Goal: Information Seeking & Learning: Understand process/instructions

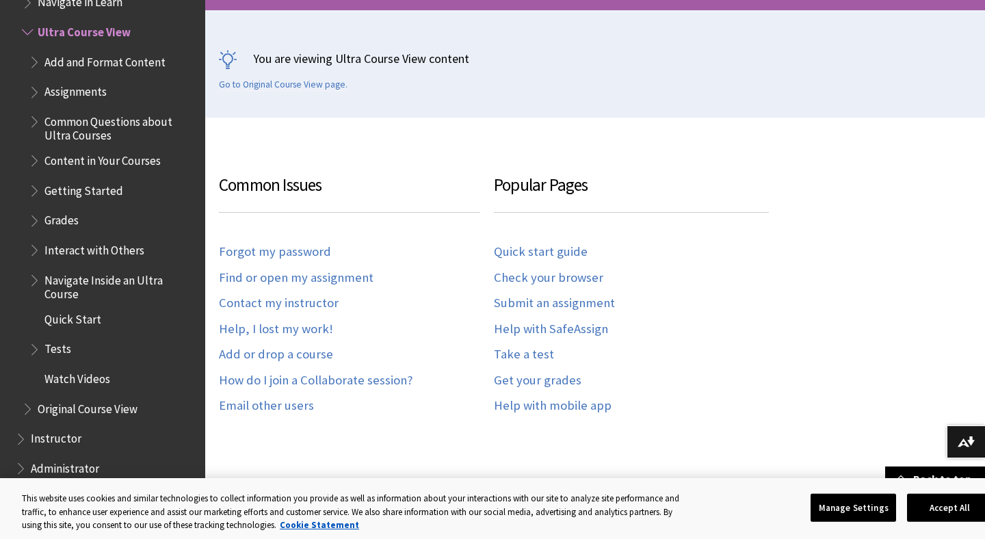
scroll to position [272, 0]
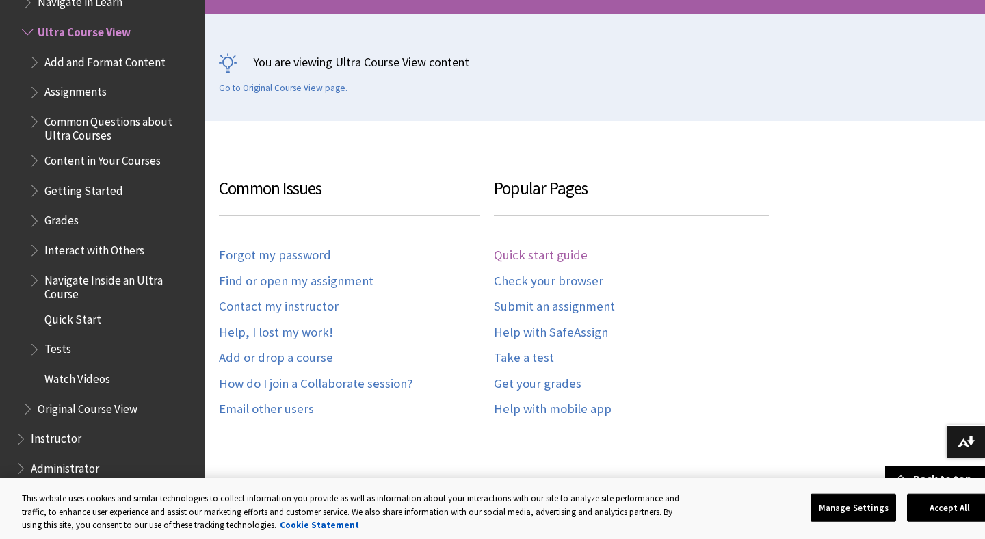
click at [525, 252] on link "Quick start guide" at bounding box center [541, 256] width 94 height 16
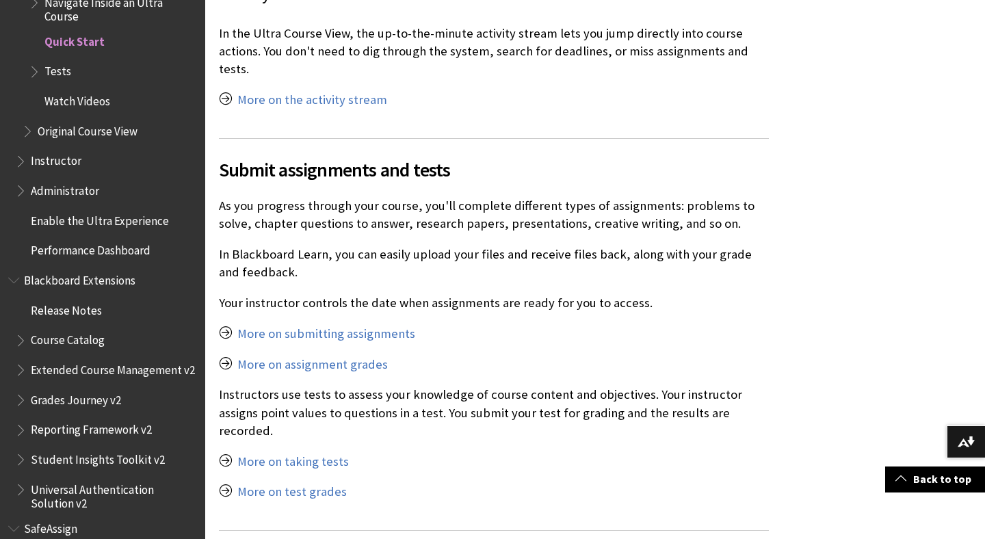
scroll to position [4084, 0]
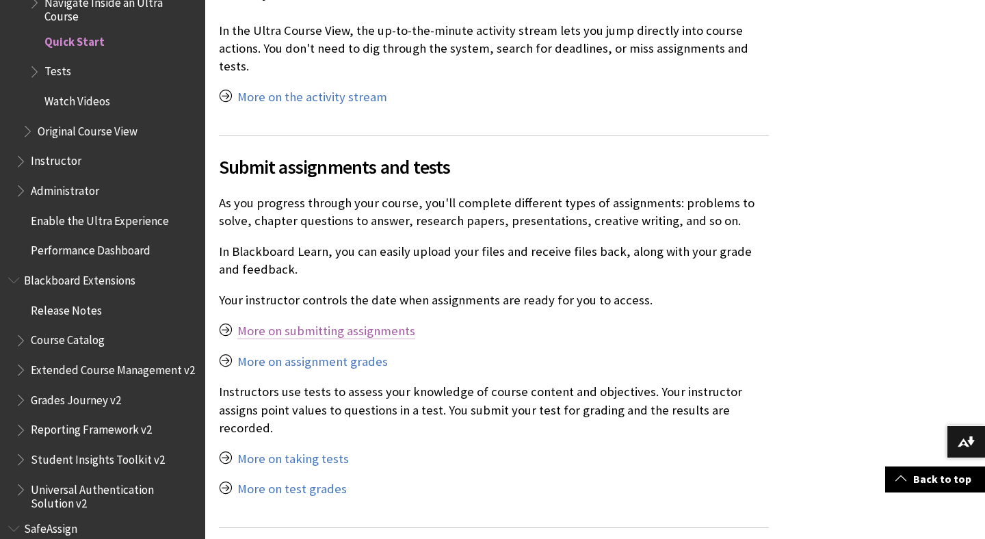
click at [330, 323] on link "More on submitting assignments" at bounding box center [326, 331] width 178 height 16
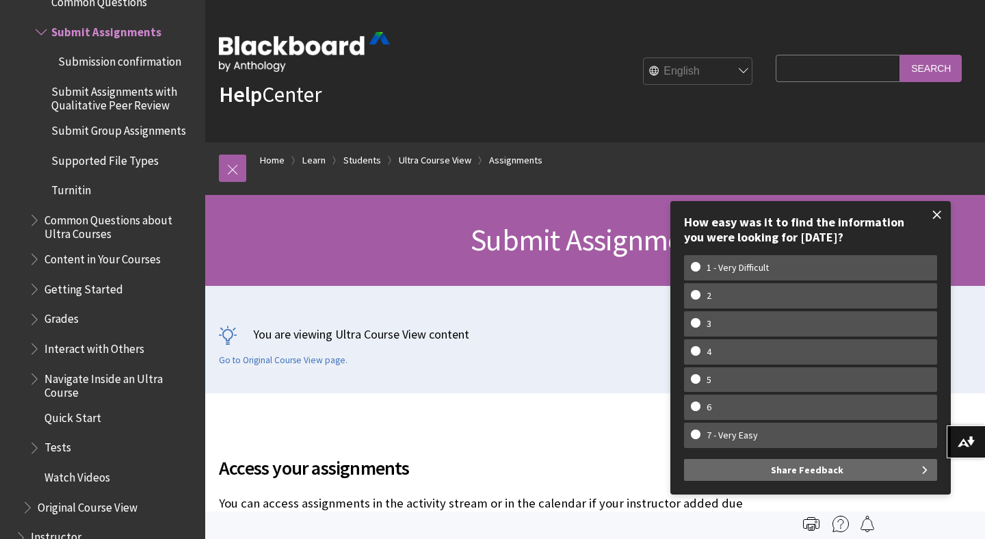
click at [941, 218] on span at bounding box center [937, 214] width 29 height 29
